Goal: Task Accomplishment & Management: Manage account settings

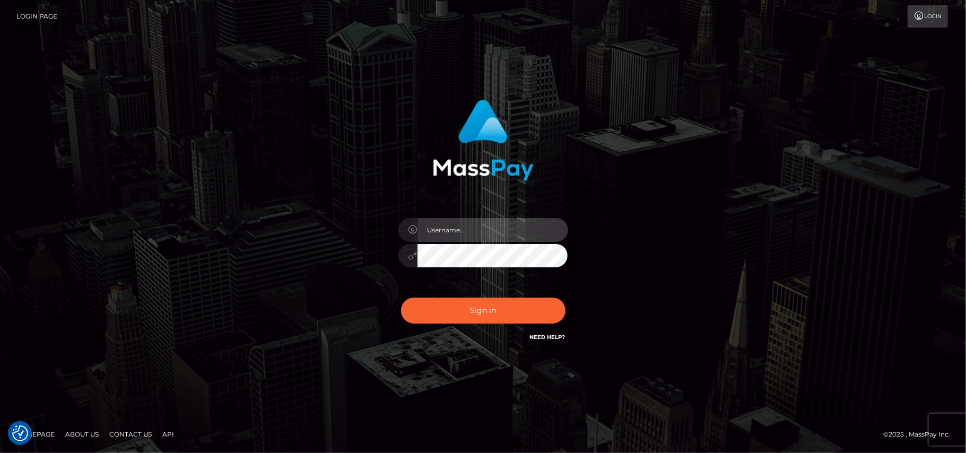
type input "Pk.es"
click at [525, 282] on div "Pk.es" at bounding box center [484, 250] width 186 height 81
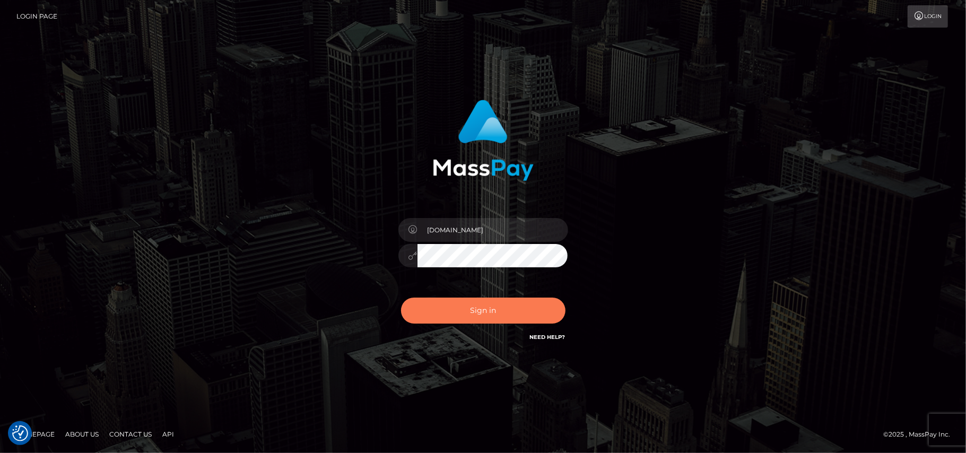
click at [493, 306] on button "Sign in" at bounding box center [483, 311] width 164 height 26
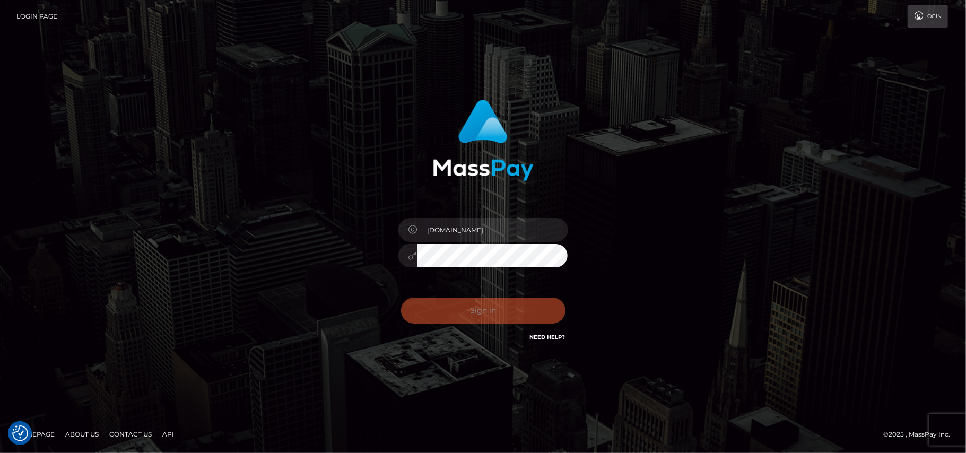
click at [464, 317] on div "Sign in Need Help?" at bounding box center [484, 314] width 186 height 47
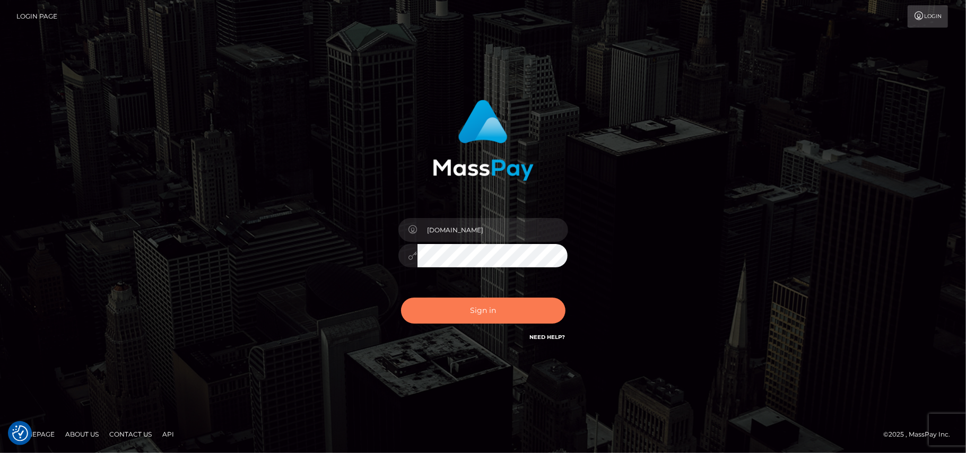
click at [489, 311] on button "Sign in" at bounding box center [483, 311] width 164 height 26
type input "Pk.es"
click at [489, 320] on button "Sign in" at bounding box center [483, 311] width 164 height 26
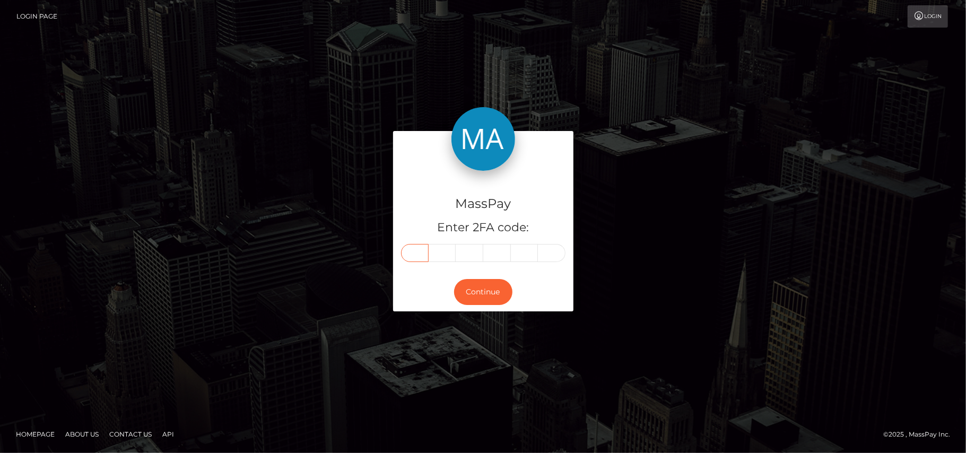
click at [412, 254] on input "text" at bounding box center [415, 253] width 28 height 18
type input "1"
type input "9"
type input "0"
type input "3"
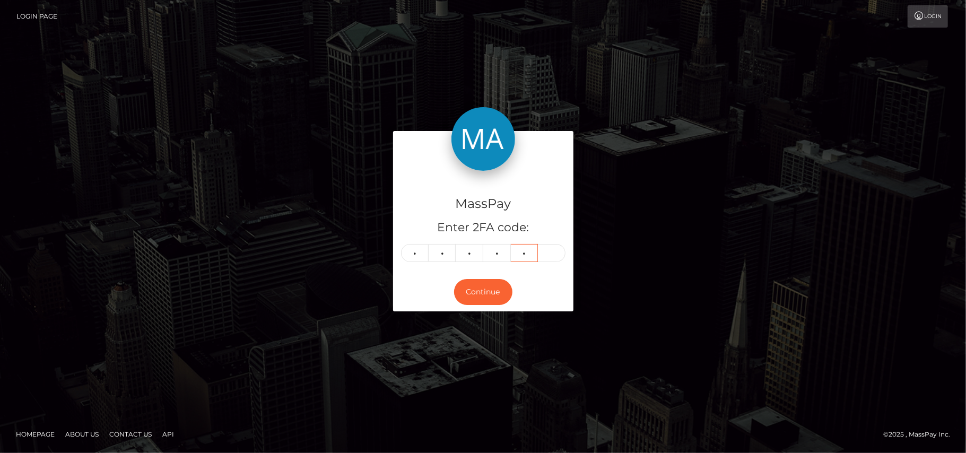
type input "7"
type input "1"
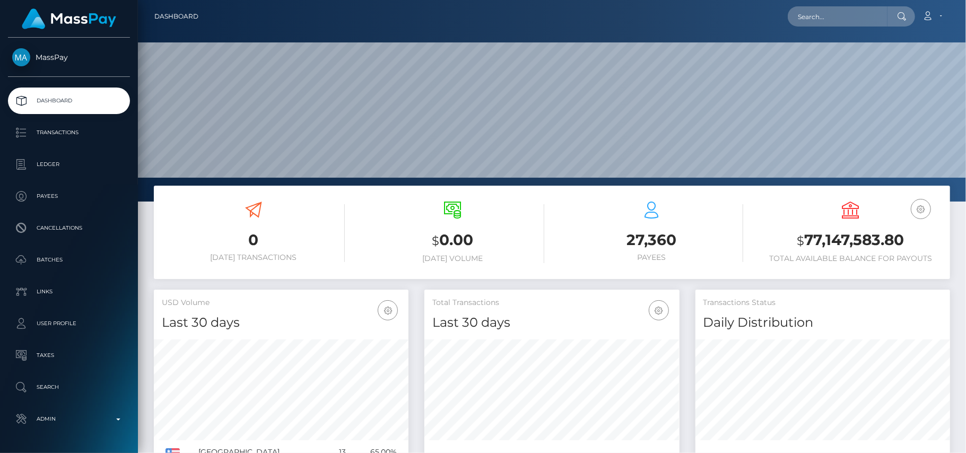
scroll to position [188, 255]
click at [798, 13] on input "text" at bounding box center [838, 16] width 100 height 20
paste input "oluchianikwe44@gmail.com"
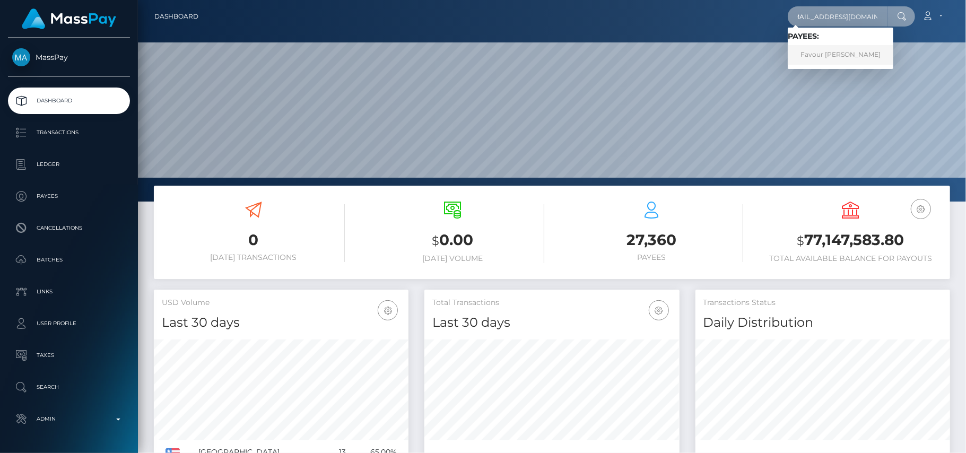
type input "oluchianikwe44@gmail.com"
click at [822, 52] on link "Favour Oluchi Anikwe" at bounding box center [841, 55] width 106 height 20
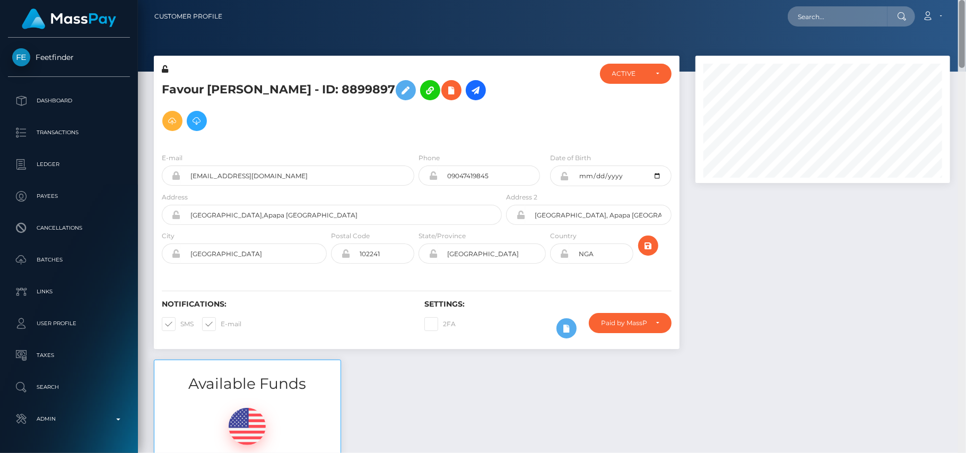
drag, startPoint x: 964, startPoint y: 76, endPoint x: 959, endPoint y: 39, distance: 37.9
click at [959, 39] on div at bounding box center [962, 34] width 6 height 68
click at [470, 90] on icon at bounding box center [476, 90] width 13 height 13
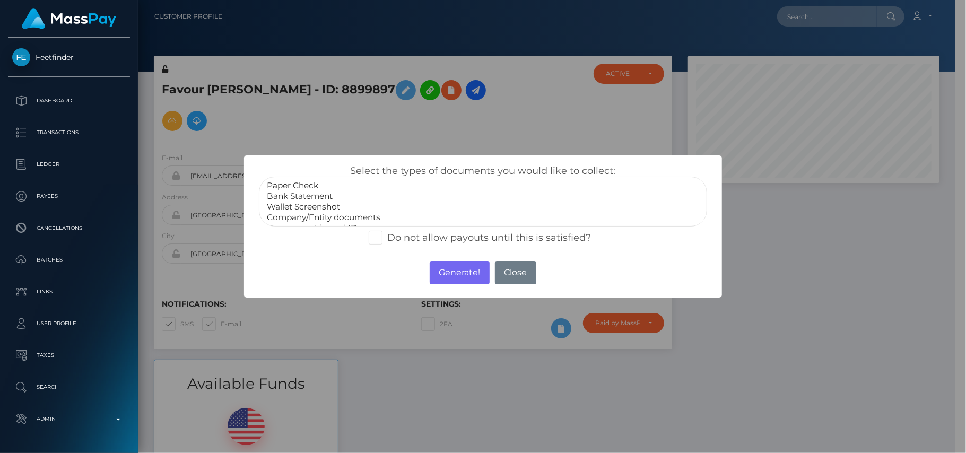
scroll to position [21, 0]
select select "Government issued ID"
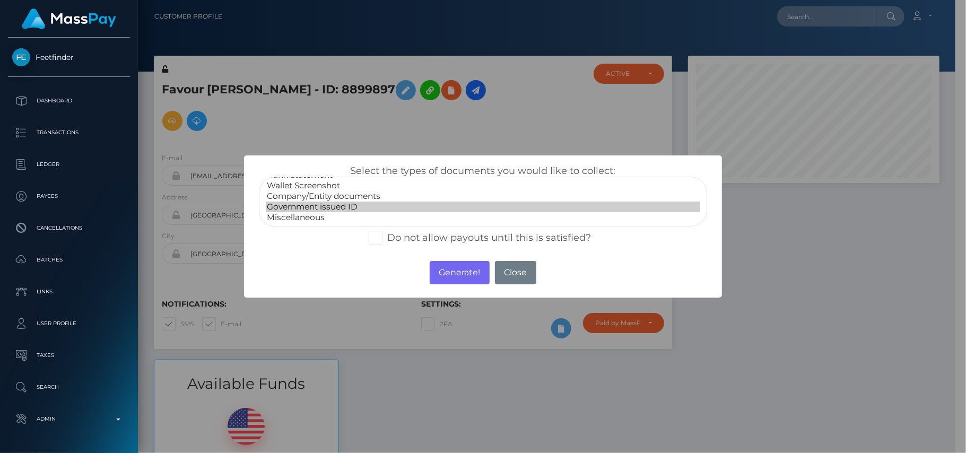
click at [344, 207] on option "Government issued ID" at bounding box center [483, 207] width 434 height 11
click at [463, 280] on button "Generate!" at bounding box center [460, 272] width 60 height 23
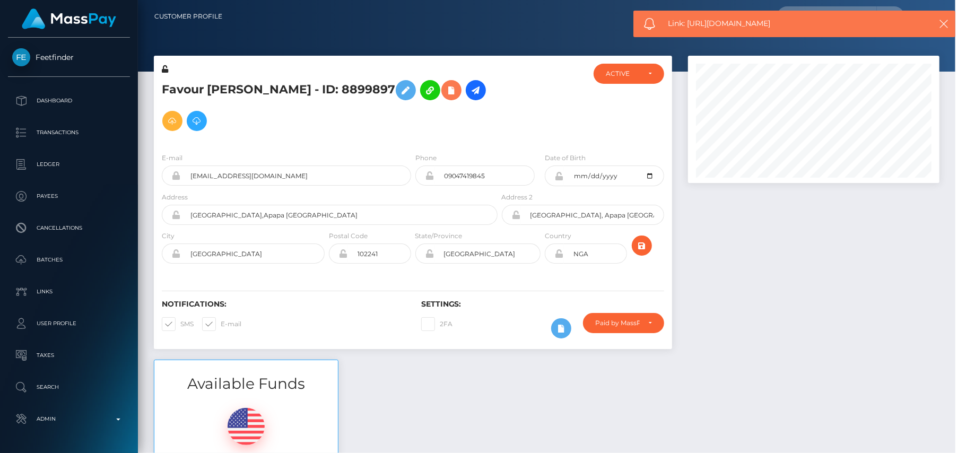
scroll to position [127, 255]
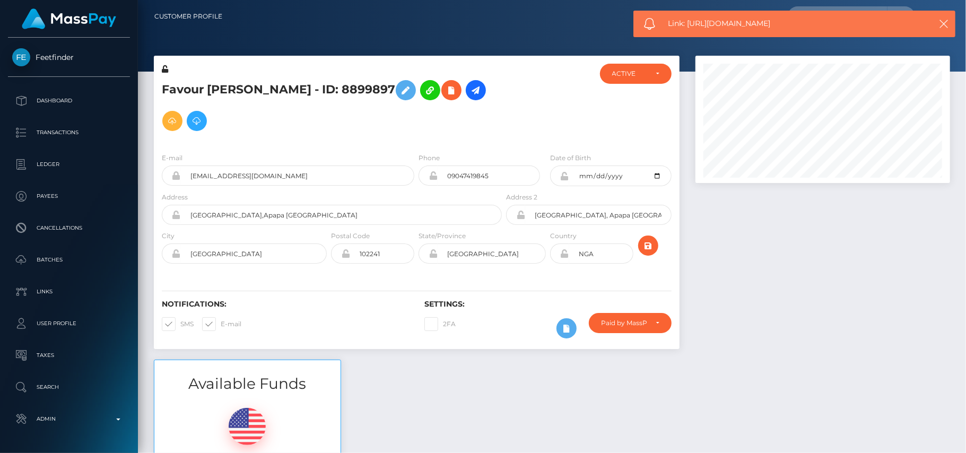
click at [697, 27] on span "Link: https://l.maspay.io/Tg70o" at bounding box center [791, 23] width 247 height 11
copy span "Link: https://l.maspay.io/Tg70o"
click at [891, 256] on div at bounding box center [823, 208] width 271 height 304
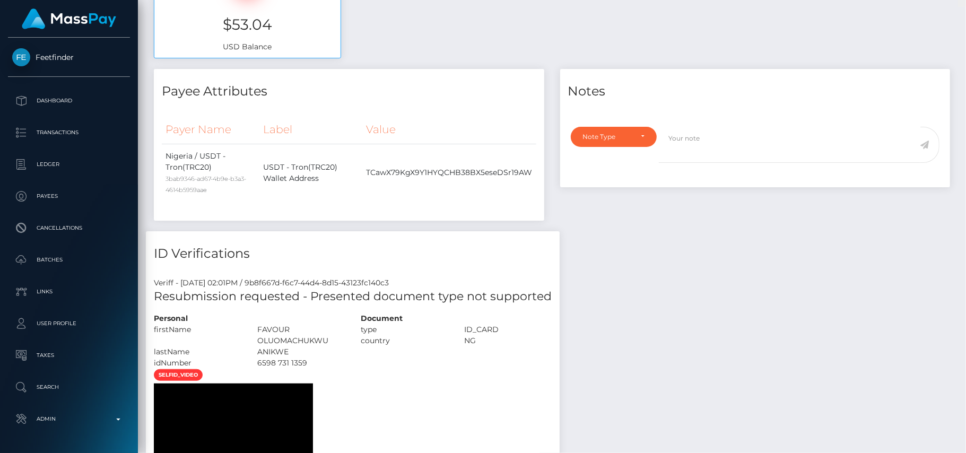
scroll to position [0, 0]
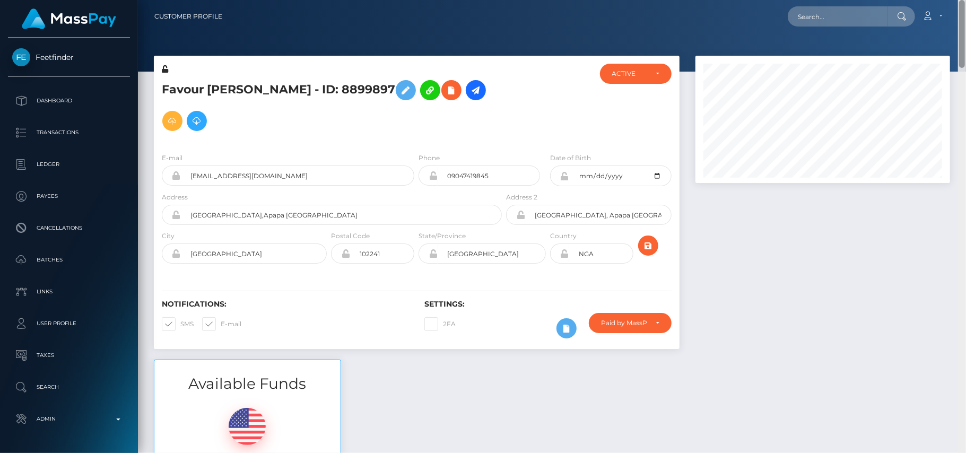
drag, startPoint x: 961, startPoint y: 73, endPoint x: 901, endPoint y: -31, distance: 119.8
click at [901, 0] on html "Feetfinder Dashboard Transactions Ledger Payees Cancellations" at bounding box center [483, 226] width 966 height 453
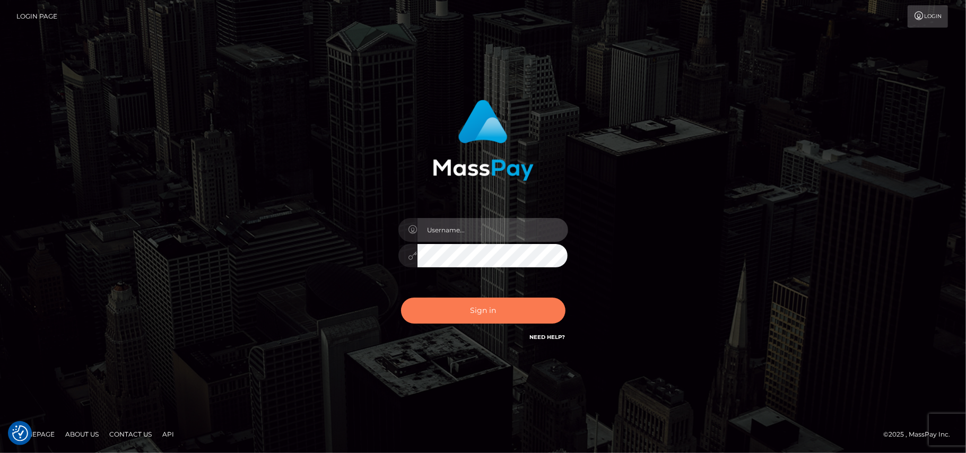
type input "[DOMAIN_NAME]"
click at [497, 313] on button "Sign in" at bounding box center [483, 311] width 164 height 26
type input "[DOMAIN_NAME]"
click at [470, 313] on button "Sign in" at bounding box center [483, 311] width 164 height 26
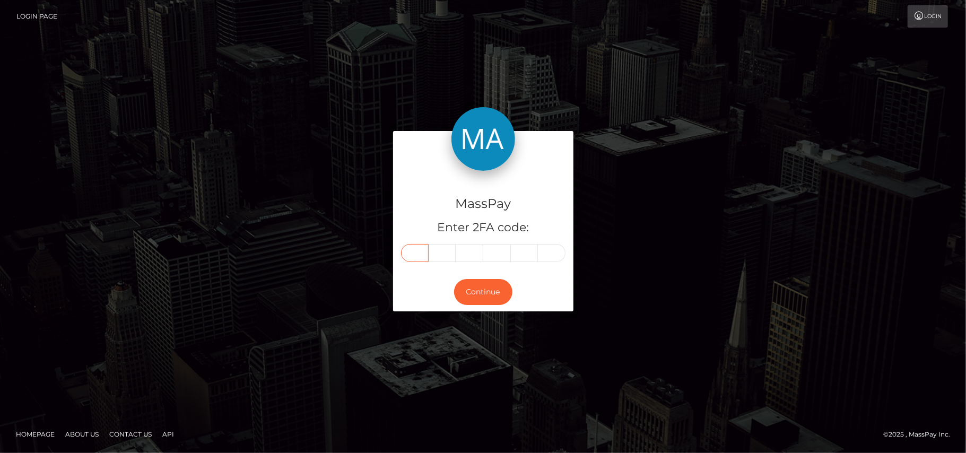
click at [414, 251] on input "text" at bounding box center [415, 253] width 28 height 18
type input "6"
type input "4"
type input "0"
type input "2"
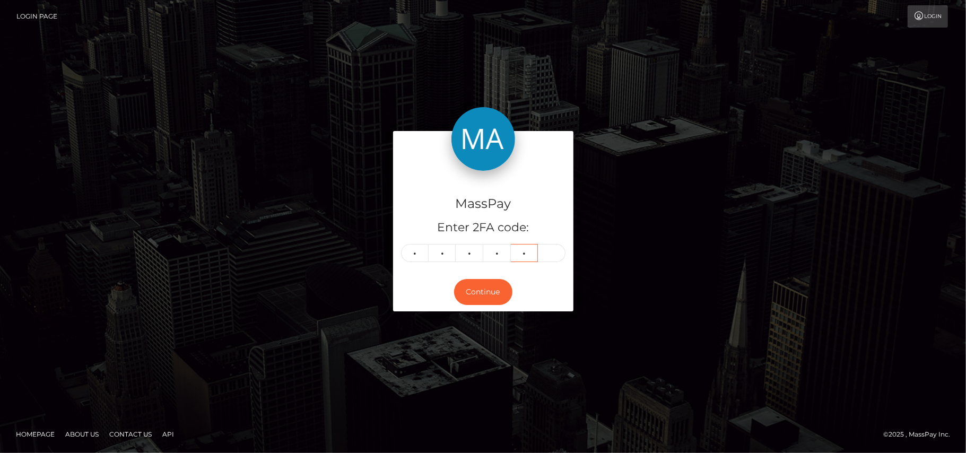
type input "9"
type input "7"
